Goal: Task Accomplishment & Management: Manage account settings

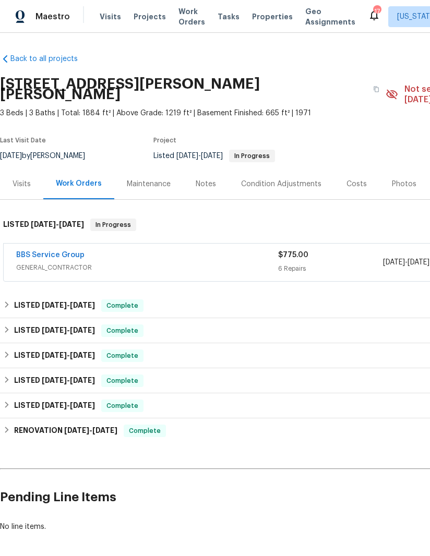
click at [242, 169] on div "Condition Adjustments" at bounding box center [281, 184] width 105 height 31
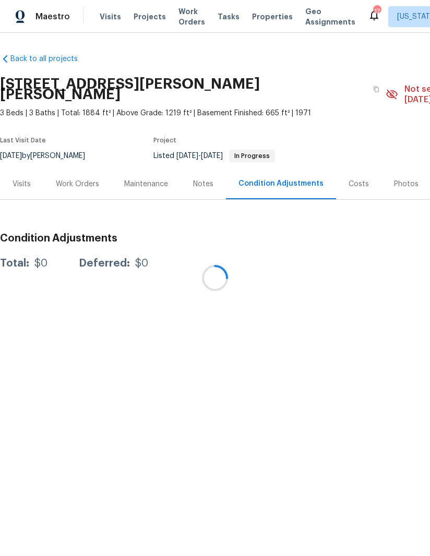
scroll to position [0, 160]
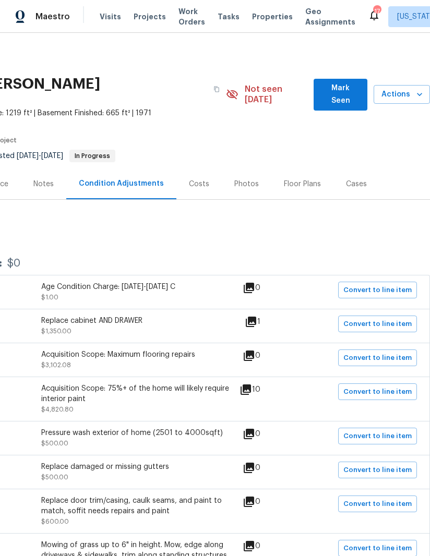
click at [240, 179] on div "Photos" at bounding box center [247, 184] width 50 height 31
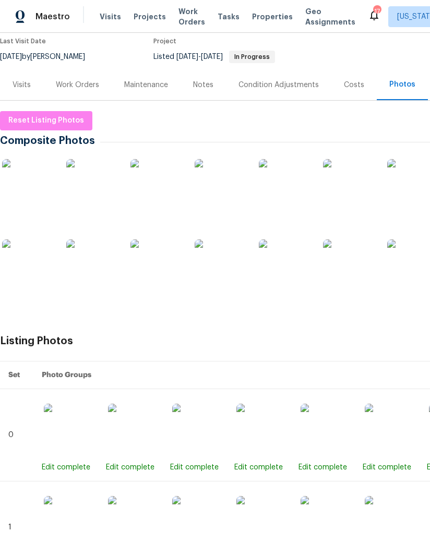
scroll to position [100, 0]
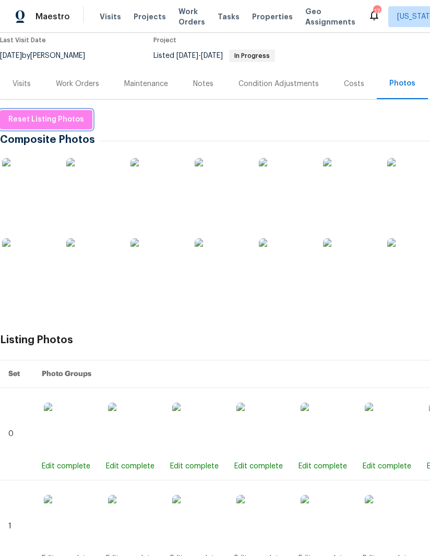
click at [67, 113] on span "Reset Listing Photos" at bounding box center [46, 119] width 76 height 13
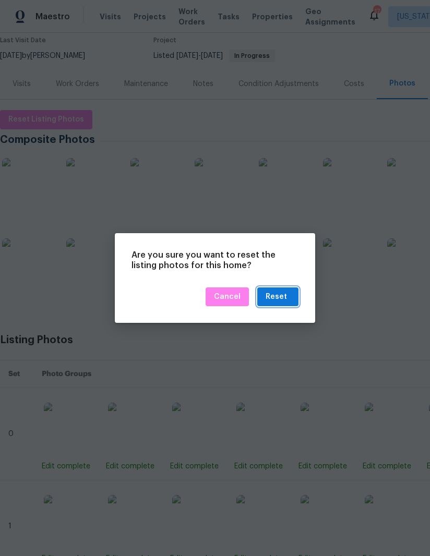
click at [284, 296] on div "Reset" at bounding box center [276, 297] width 21 height 13
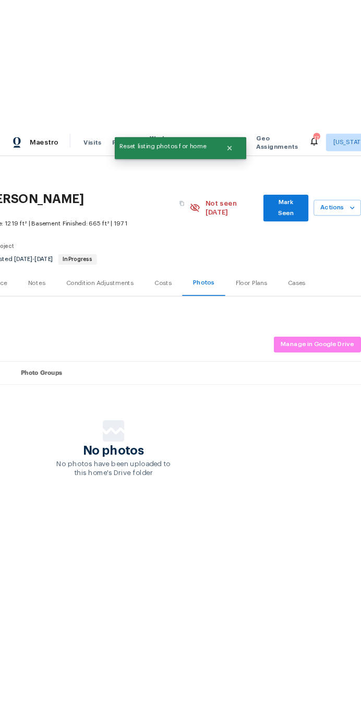
scroll to position [0, 160]
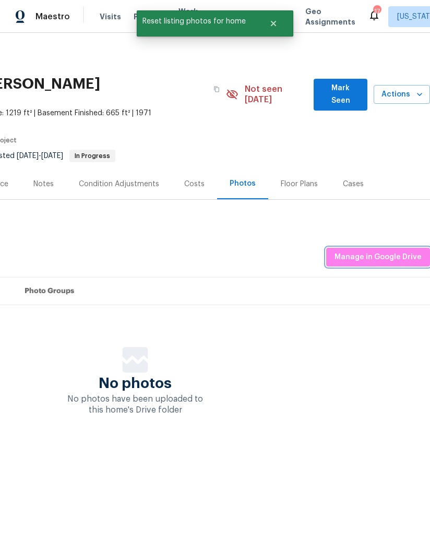
click at [384, 251] on span "Manage in Google Drive" at bounding box center [377, 257] width 87 height 13
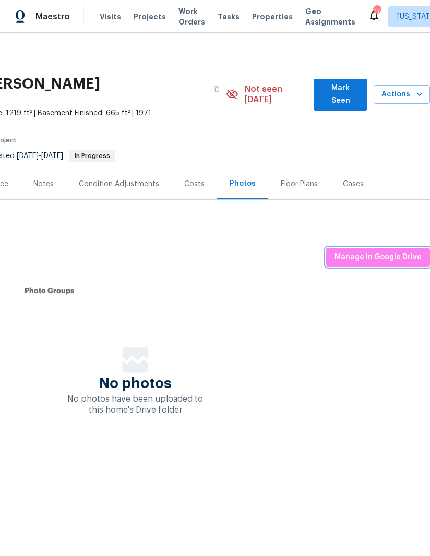
scroll to position [0, 0]
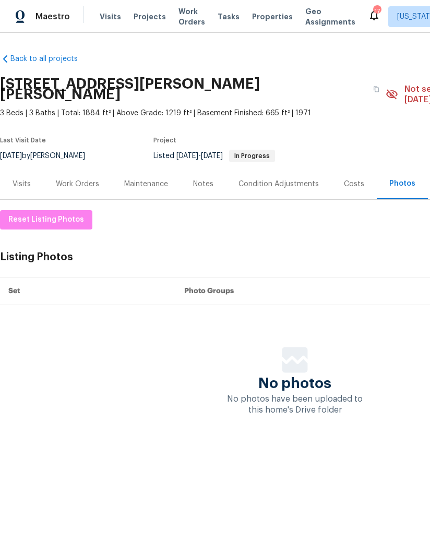
click at [365, 211] on div "Reset Listing Photos Listing Photos Manage in Google Drive Set Photo Groups No …" at bounding box center [295, 313] width 590 height 206
click at [359, 248] on div "Listing Photos Manage in Google Drive" at bounding box center [295, 257] width 590 height 19
click at [366, 258] on div "Reset Listing Photos Listing Photos Manage in Google Drive Set Photo Groups No …" at bounding box center [295, 313] width 590 height 206
click at [368, 248] on div "Listing Photos Manage in Google Drive" at bounding box center [295, 257] width 590 height 19
click at [391, 248] on div "Listing Photos Manage in Google Drive" at bounding box center [295, 257] width 590 height 19
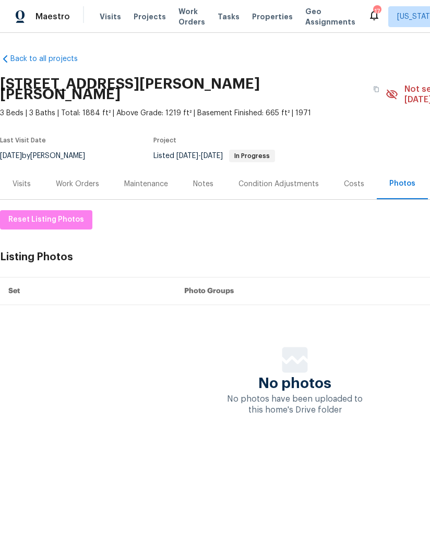
click at [363, 248] on div "Listing Photos Manage in Google Drive" at bounding box center [295, 257] width 590 height 19
click at [366, 248] on div "Listing Photos Manage in Google Drive" at bounding box center [295, 257] width 590 height 19
click at [393, 234] on div "Reset Listing Photos Listing Photos Manage in Google Drive Set Photo Groups No …" at bounding box center [295, 313] width 590 height 206
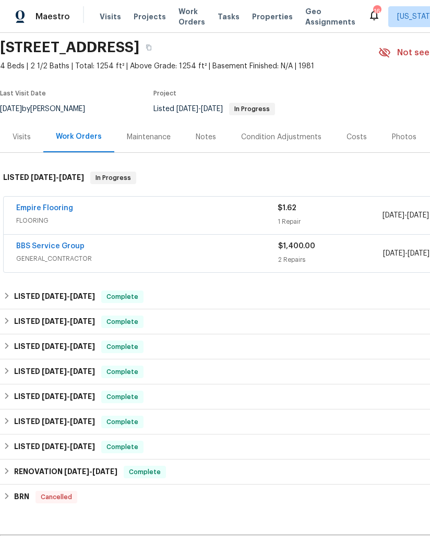
scroll to position [36, 0]
click at [58, 206] on link "Empire Flooring" at bounding box center [44, 208] width 57 height 7
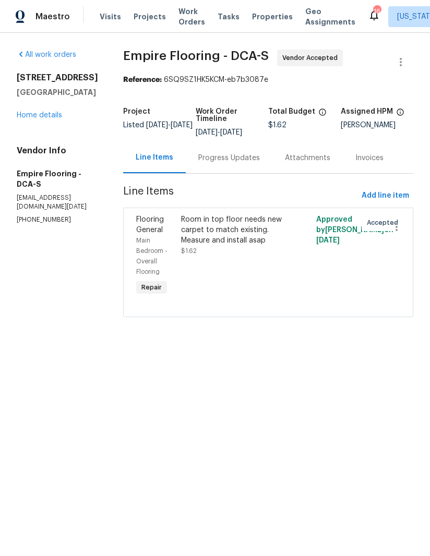
click at [241, 163] on div "Progress Updates" at bounding box center [229, 158] width 62 height 10
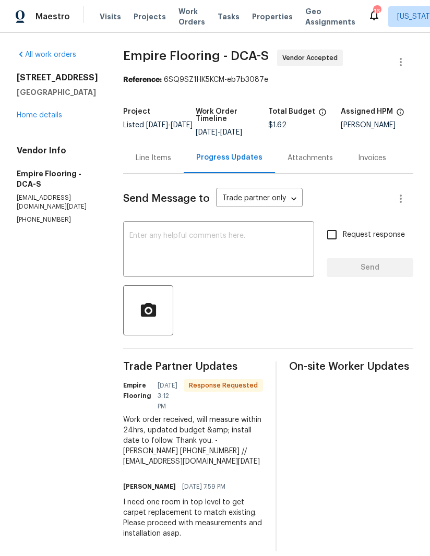
click at [49, 119] on link "Home details" at bounding box center [39, 115] width 45 height 7
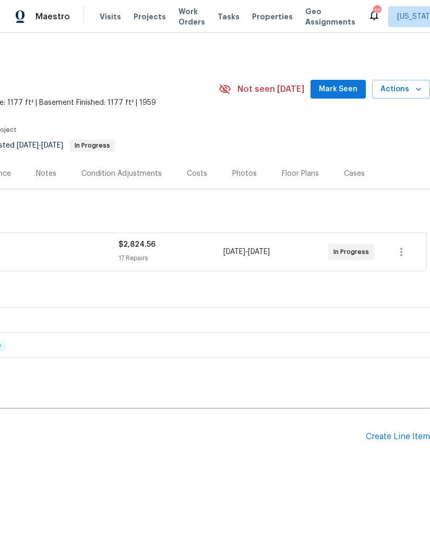
scroll to position [0, 160]
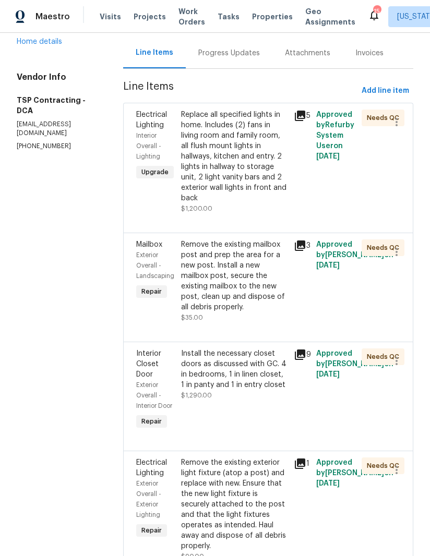
scroll to position [104, 0]
click at [221, 270] on div "Remove the existing mailbox post and prep the area for a new post. Install a ne…" at bounding box center [234, 276] width 106 height 73
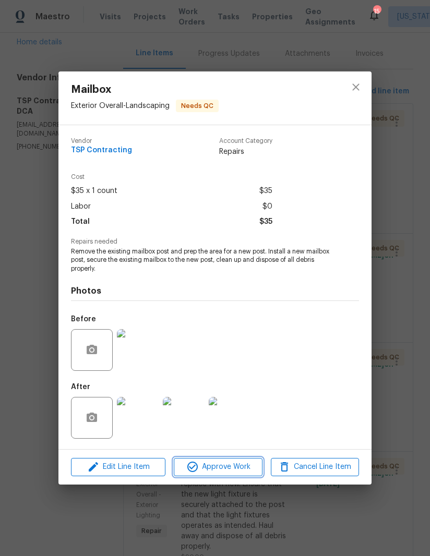
click at [217, 475] on button "Approve Work" at bounding box center [218, 467] width 88 height 18
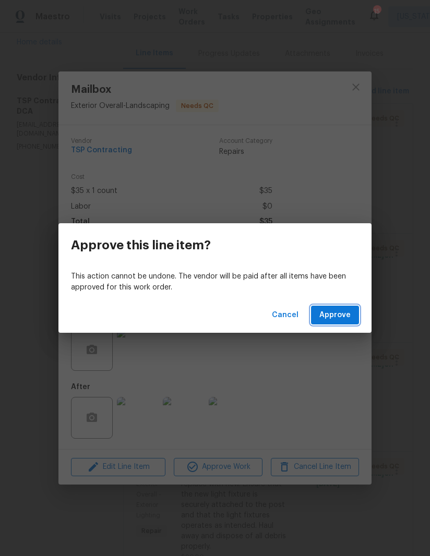
click at [326, 314] on span "Approve" at bounding box center [334, 315] width 31 height 13
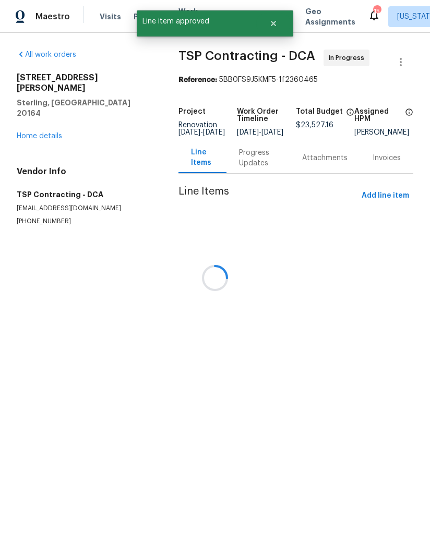
scroll to position [0, 0]
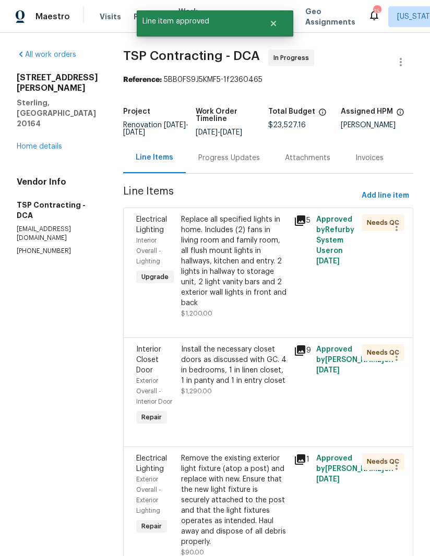
click at [223, 366] on div "Install the necessary closet doors as discussed with GC. 4 in bedrooms, 1 in li…" at bounding box center [234, 365] width 106 height 42
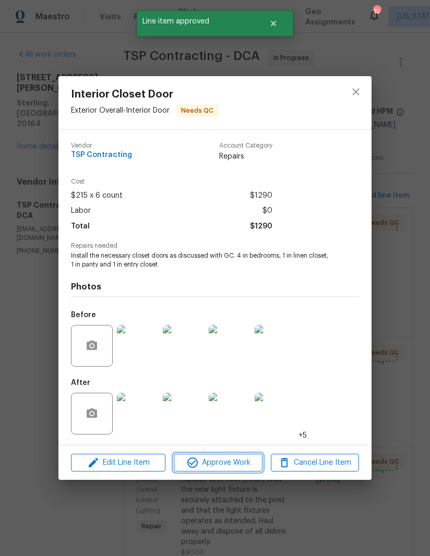
click at [210, 463] on span "Approve Work" at bounding box center [218, 463] width 82 height 13
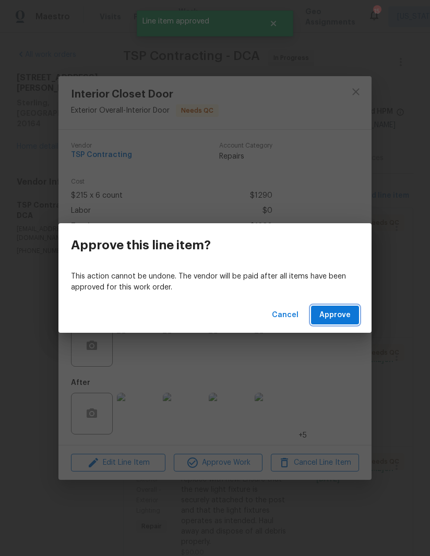
click at [339, 316] on span "Approve" at bounding box center [334, 315] width 31 height 13
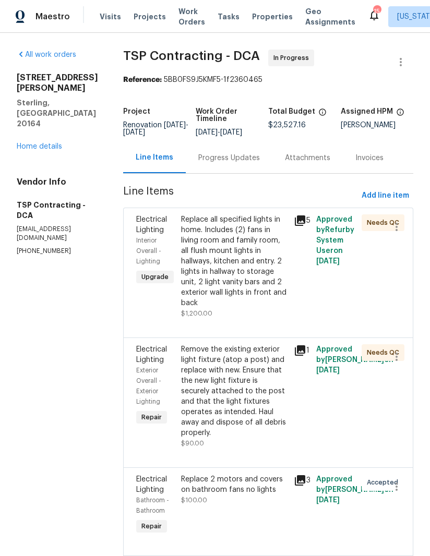
click at [51, 143] on link "Home details" at bounding box center [39, 146] width 45 height 7
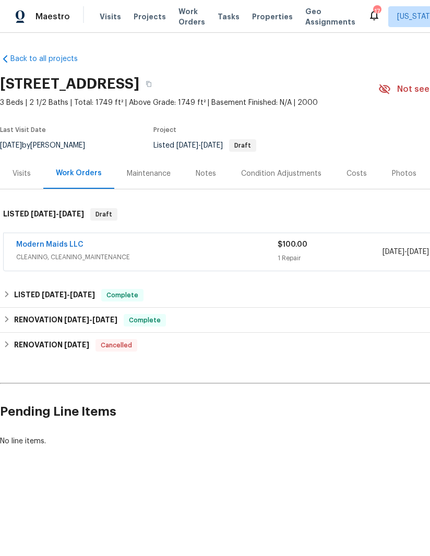
click at [343, 180] on div "Costs" at bounding box center [356, 173] width 45 height 31
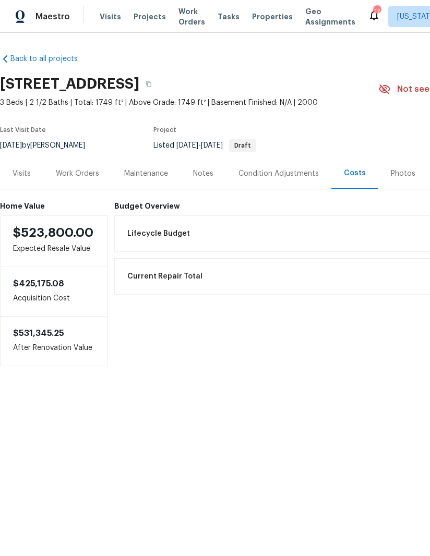
click at [395, 177] on div "Photos" at bounding box center [403, 174] width 25 height 10
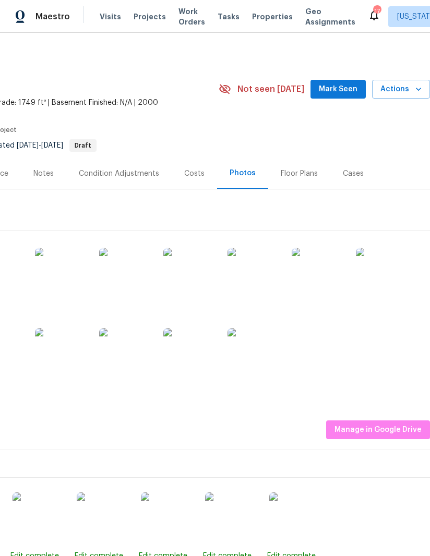
scroll to position [0, 160]
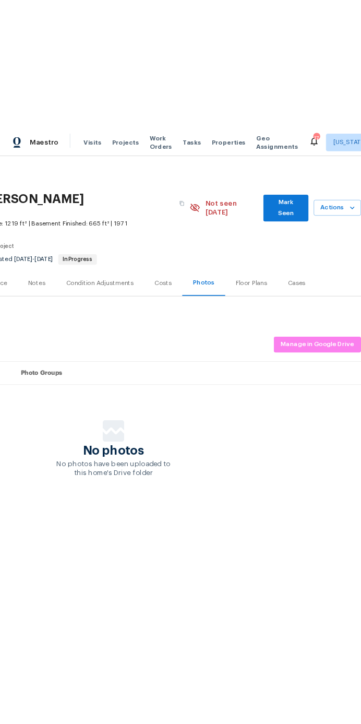
scroll to position [0, 160]
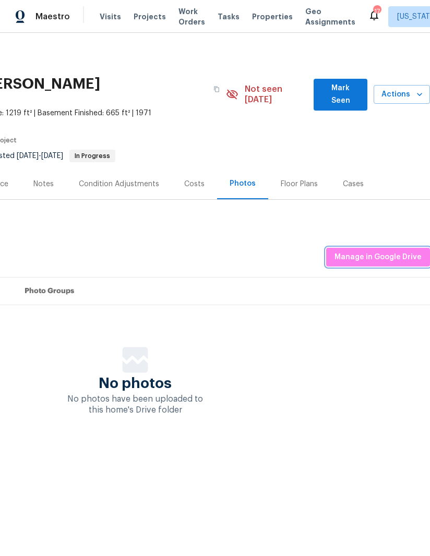
click at [380, 251] on span "Manage in Google Drive" at bounding box center [377, 257] width 87 height 13
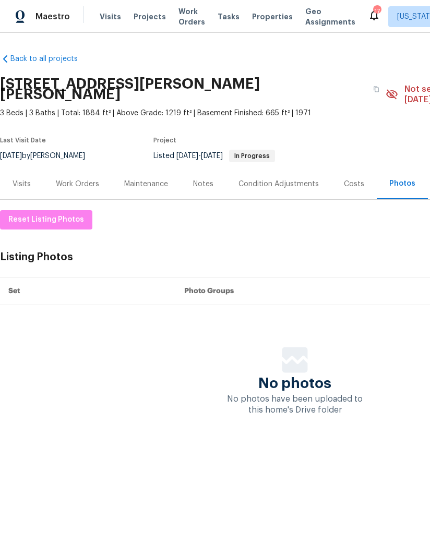
click at [149, 79] on h2 "[STREET_ADDRESS][PERSON_NAME][PERSON_NAME]" at bounding box center [183, 89] width 367 height 21
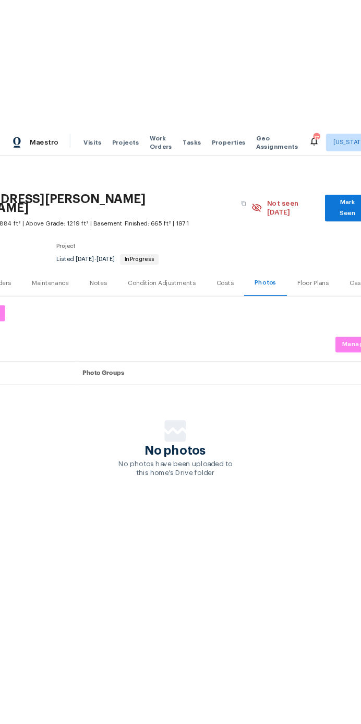
scroll to position [0, 88]
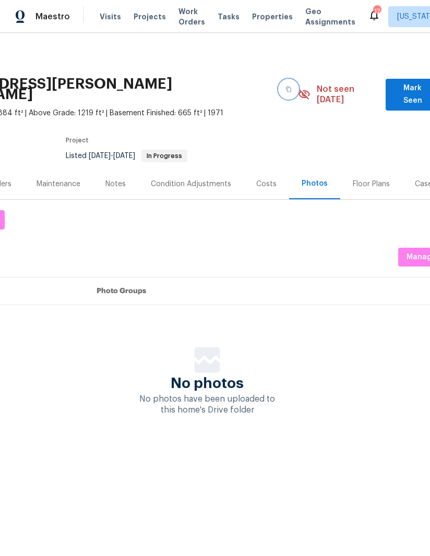
click at [279, 80] on button "button" at bounding box center [288, 89] width 19 height 19
click at [279, 86] on button "button" at bounding box center [288, 89] width 19 height 19
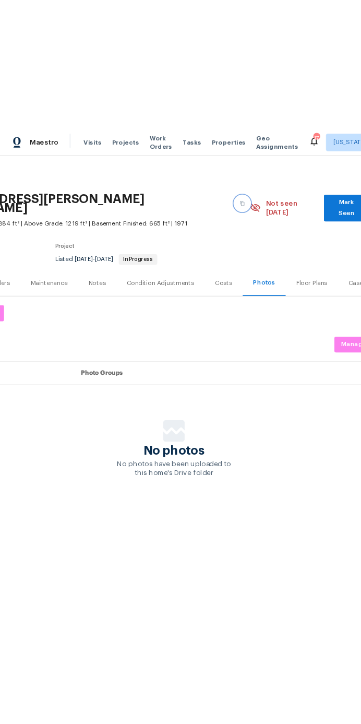
scroll to position [0, 0]
